Goal: Transaction & Acquisition: Purchase product/service

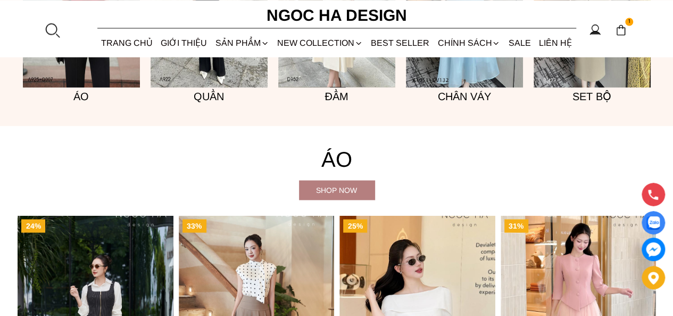
scroll to position [905, 0]
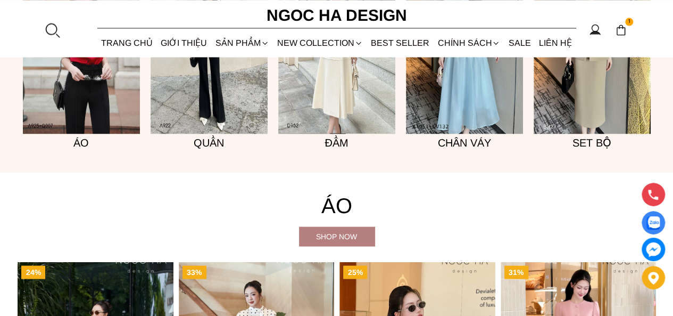
click at [310, 134] on h5 "Đầm" at bounding box center [336, 142] width 117 height 17
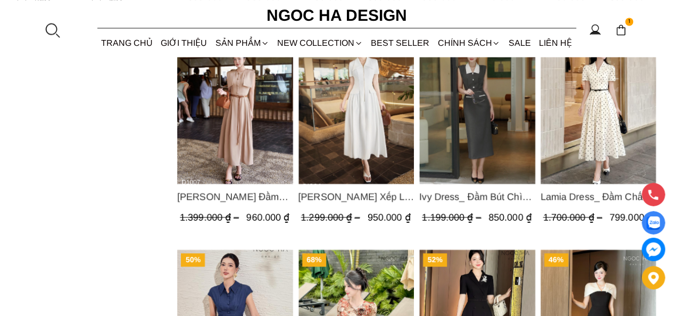
scroll to position [745, 0]
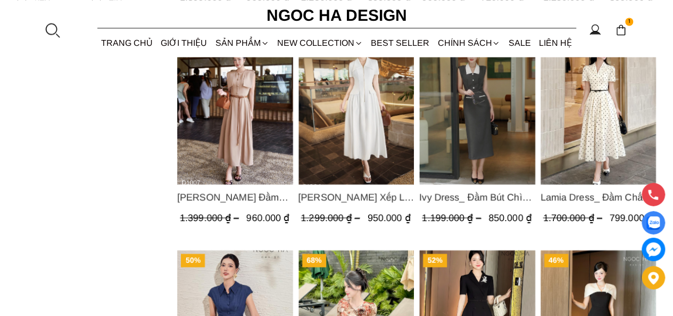
click at [566, 126] on img "Product image - Lamia Dress_ Đầm Chấm Bi Cổ Vest Màu Kem D1003" at bounding box center [598, 106] width 116 height 154
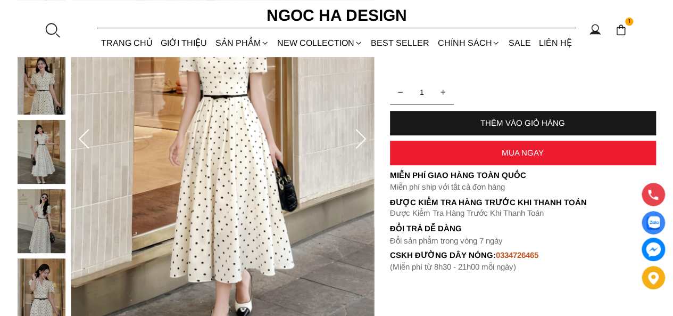
click at [505, 155] on div "MUA NGAY" at bounding box center [523, 152] width 266 height 9
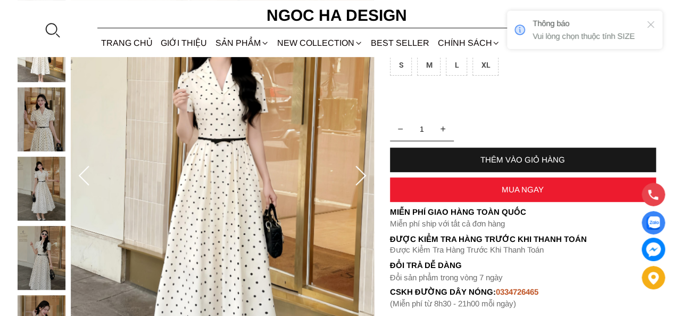
scroll to position [160, 0]
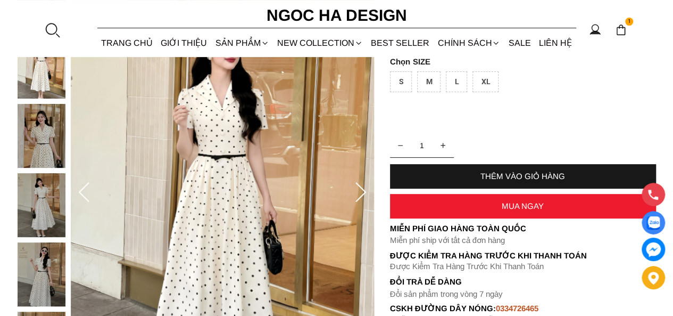
click at [426, 79] on div "M" at bounding box center [428, 81] width 23 height 21
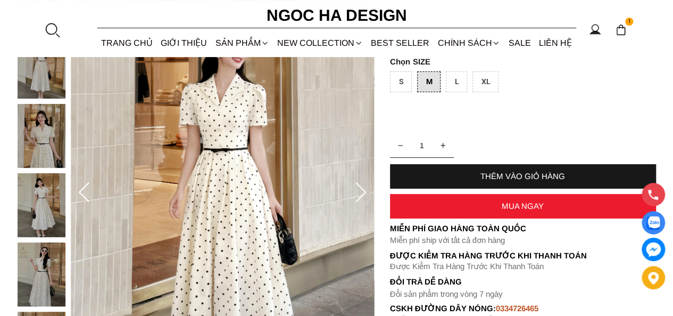
click at [452, 201] on div "MUA NGAY" at bounding box center [523, 205] width 266 height 9
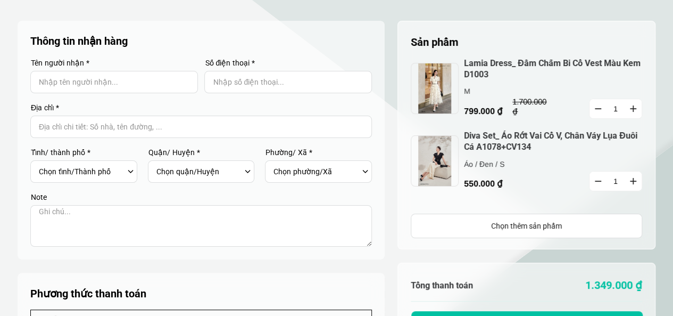
click at [597, 177] on button "button" at bounding box center [598, 180] width 17 height 19
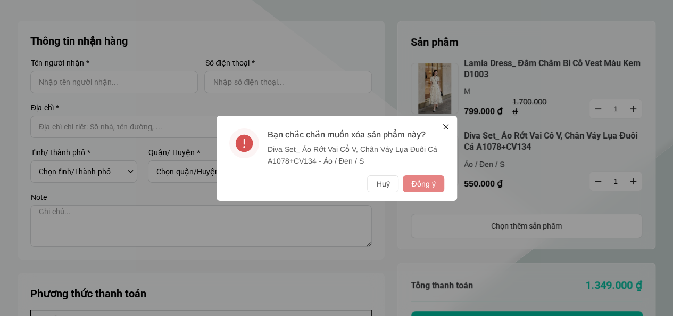
click at [434, 176] on button "Đồng ý" at bounding box center [423, 183] width 41 height 17
